Goal: Information Seeking & Learning: Learn about a topic

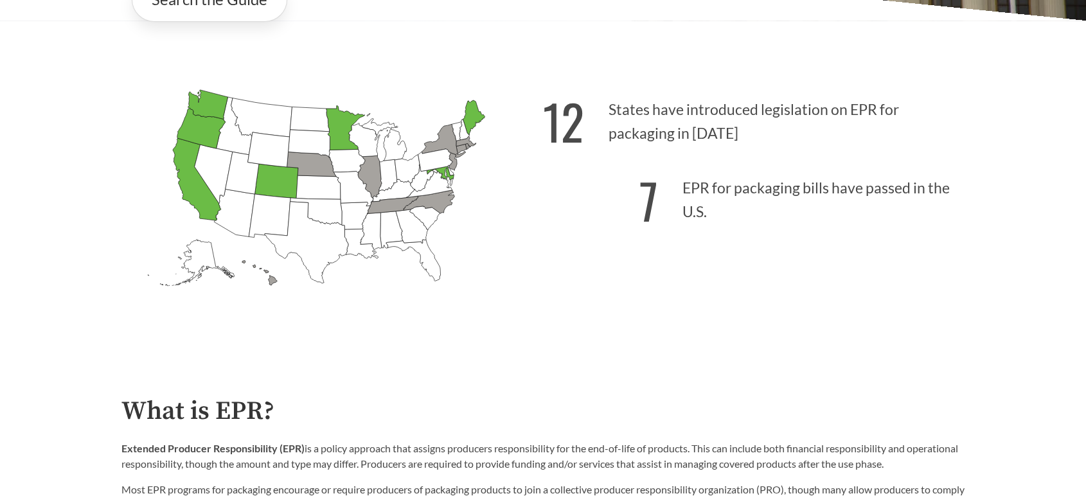
scroll to position [381, 0]
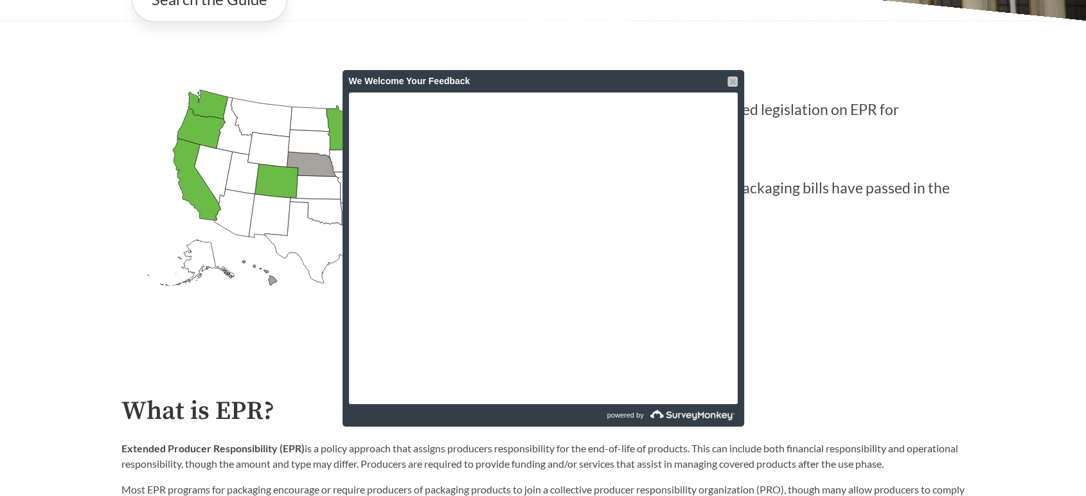
click at [736, 79] on div at bounding box center [733, 81] width 10 height 10
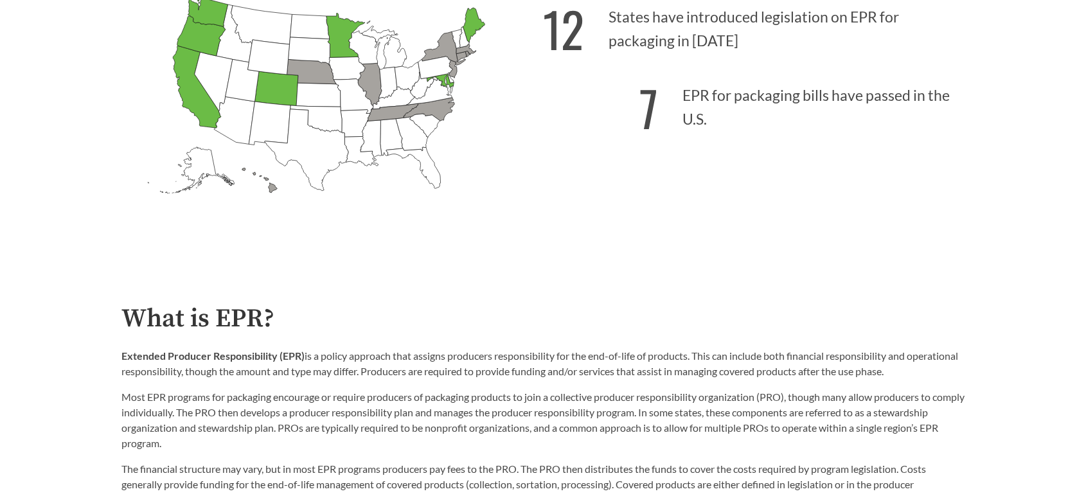
click at [599, 393] on p "Most EPR programs for packaging encourage or require producers of packaging pro…" at bounding box center [542, 421] width 843 height 62
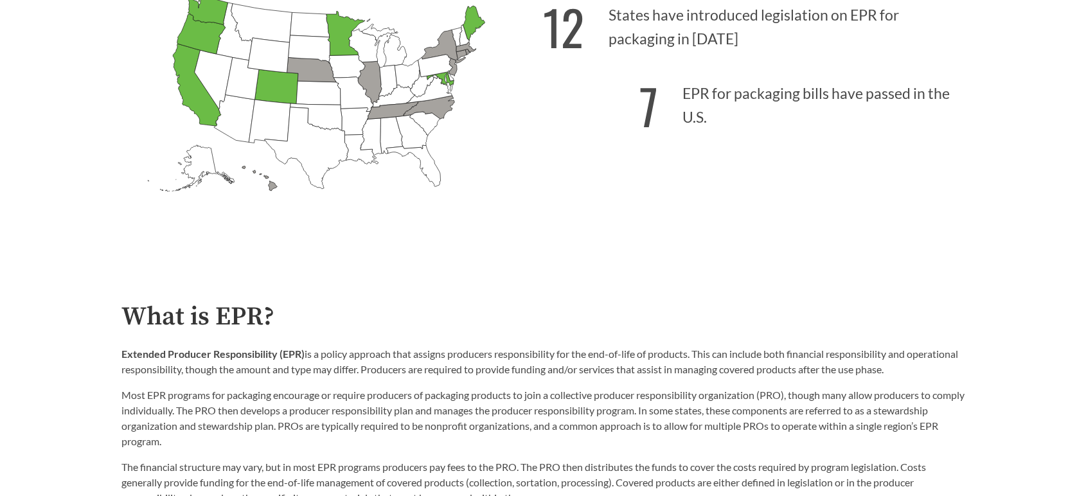
scroll to position [476, 0]
click at [768, 377] on p "Extended Producer Responsibility (EPR) is a policy approach that assigns produc…" at bounding box center [542, 361] width 843 height 31
click at [228, 389] on p "Most EPR programs for packaging encourage or require producers of packaging pro…" at bounding box center [542, 418] width 843 height 62
click at [293, 367] on p "Extended Producer Responsibility (EPR) is a policy approach that assigns produc…" at bounding box center [542, 361] width 843 height 31
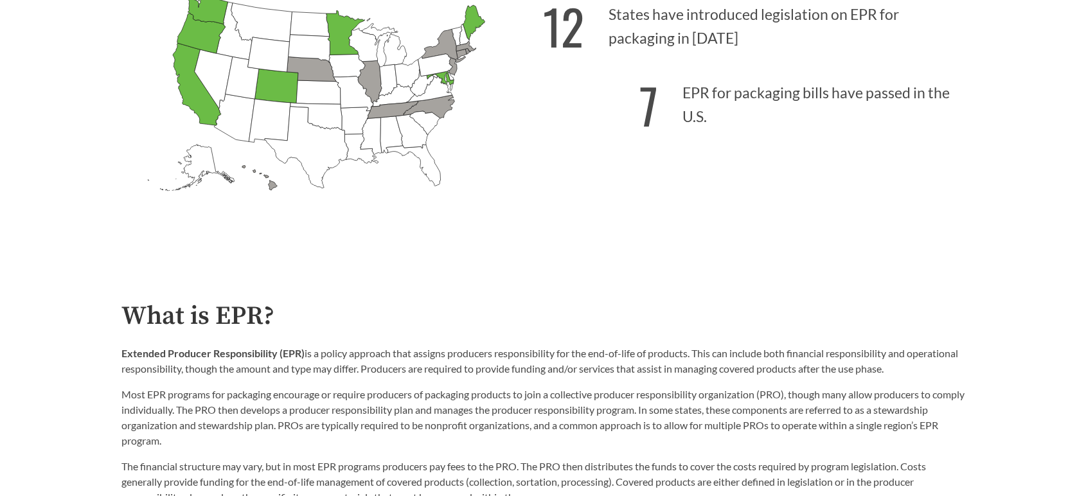
click at [385, 390] on p "Most EPR programs for packaging encourage or require producers of packaging pro…" at bounding box center [542, 418] width 843 height 62
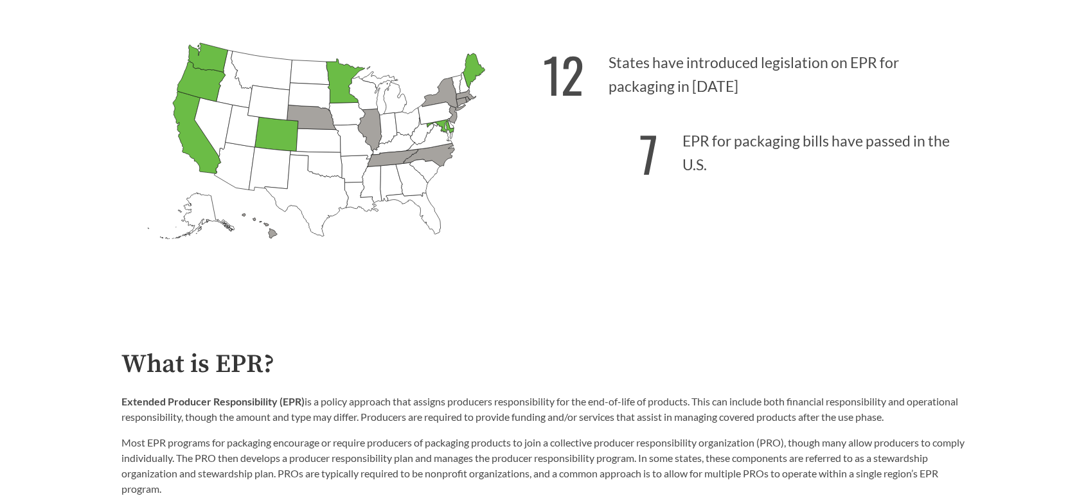
click at [186, 139] on icon "[US_STATE] Passed: 1" at bounding box center [197, 132] width 48 height 82
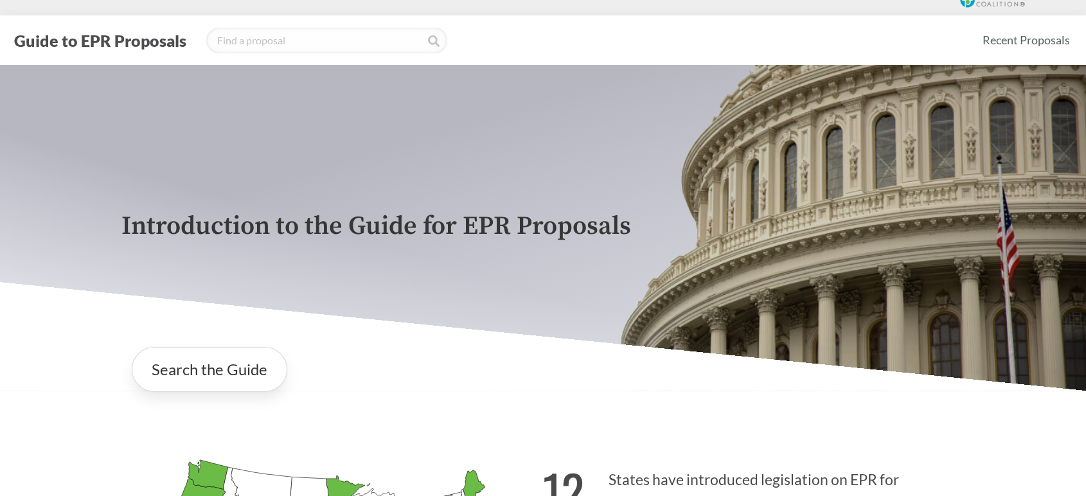
scroll to position [0, 0]
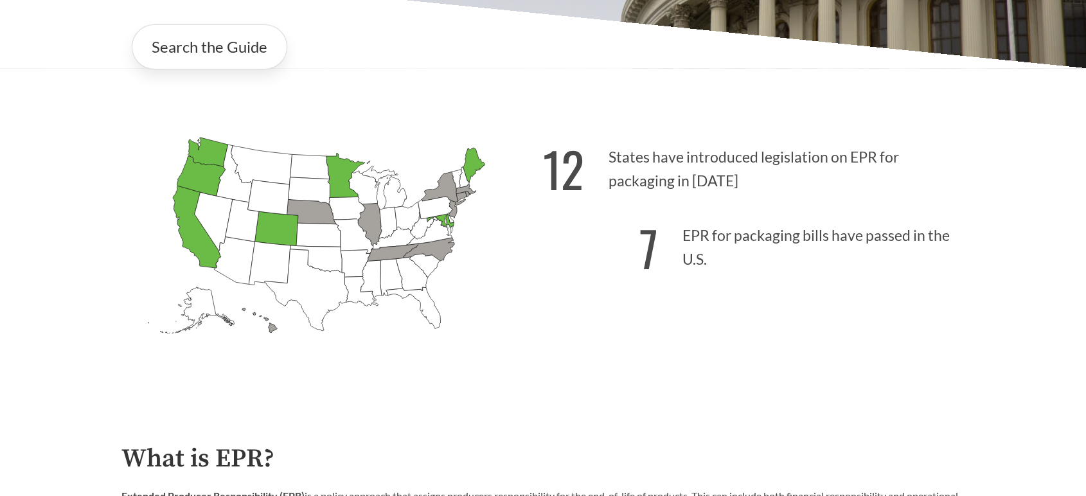
click at [195, 225] on icon "[US_STATE] Passed: 1" at bounding box center [197, 227] width 48 height 82
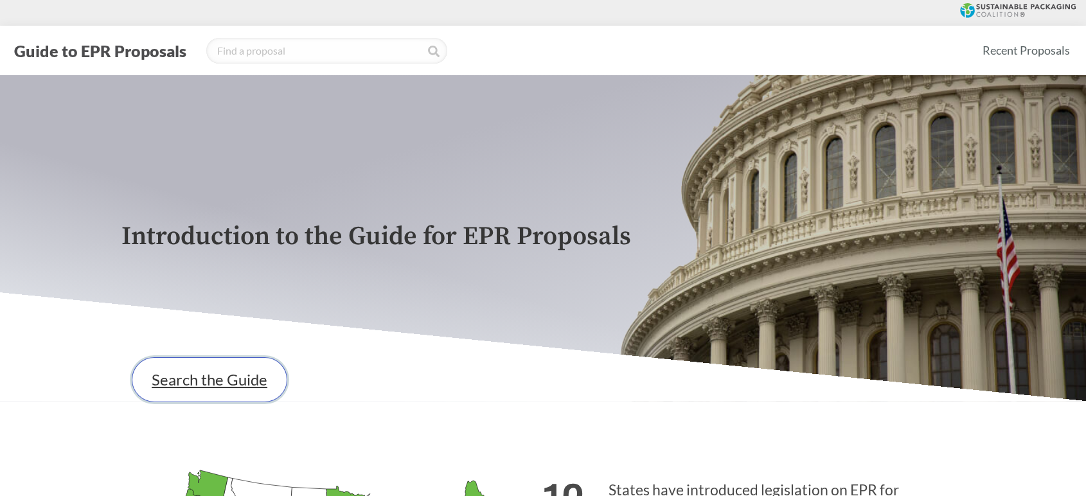
click at [183, 399] on link "Search the Guide" at bounding box center [210, 379] width 156 height 45
